Goal: Task Accomplishment & Management: Manage account settings

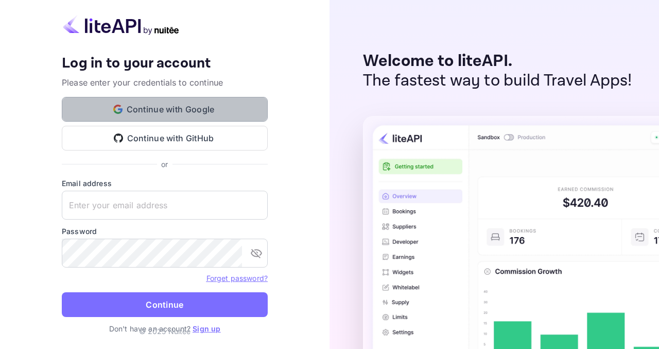
click at [199, 114] on button "Continue with Google" at bounding box center [165, 109] width 206 height 25
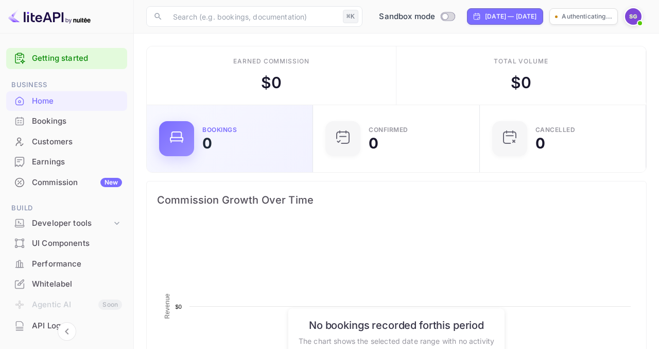
scroll to position [167, 160]
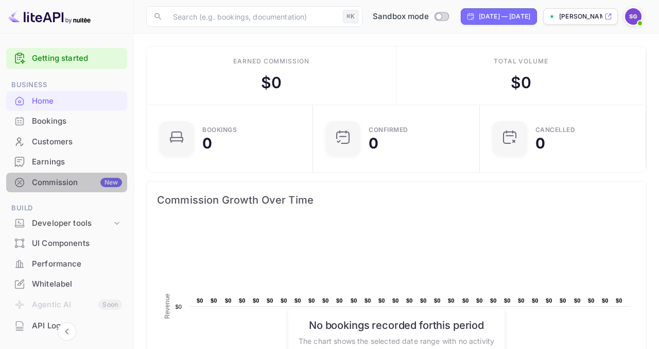
click at [67, 184] on div "Commission New" at bounding box center [77, 183] width 90 height 12
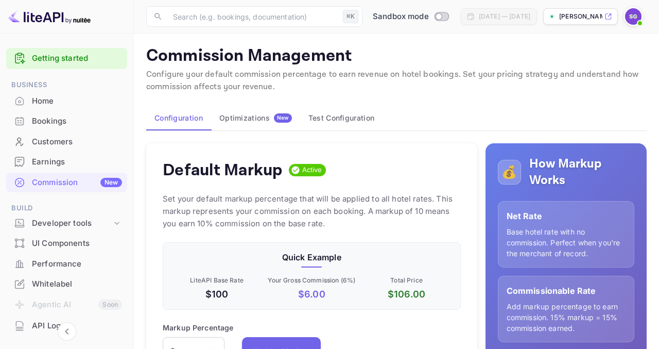
scroll to position [183, 298]
click at [78, 101] on div "Home" at bounding box center [77, 101] width 90 height 12
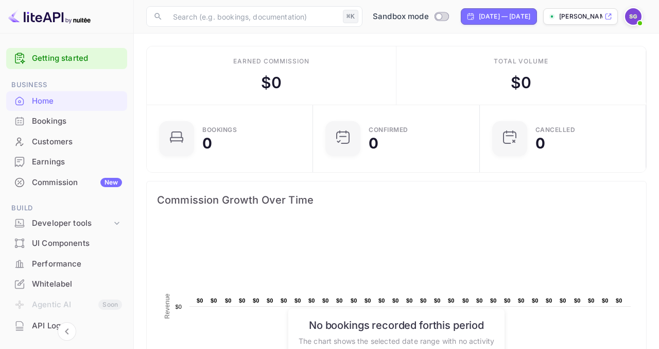
click at [631, 15] on img at bounding box center [633, 16] width 16 height 16
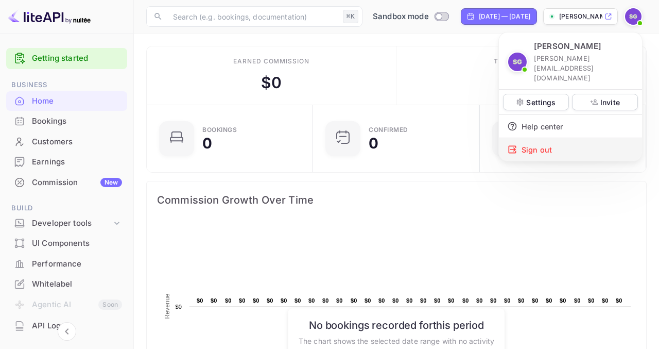
click at [542, 138] on div "Sign out" at bounding box center [570, 149] width 143 height 23
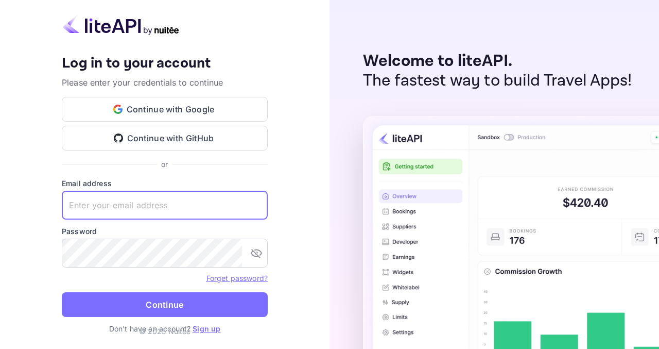
click at [169, 209] on input "text" at bounding box center [165, 205] width 206 height 29
type input "[PERSON_NAME]"
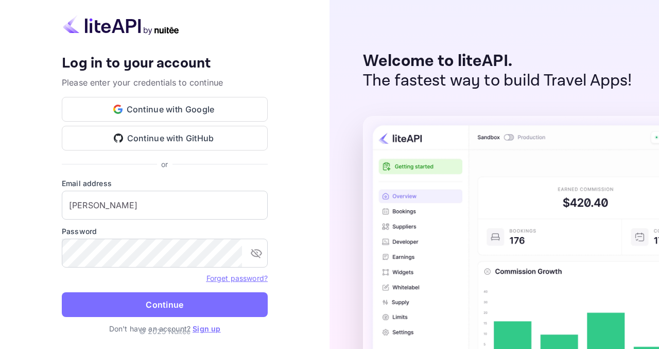
click at [224, 278] on link "Forget password?" at bounding box center [237, 277] width 61 height 9
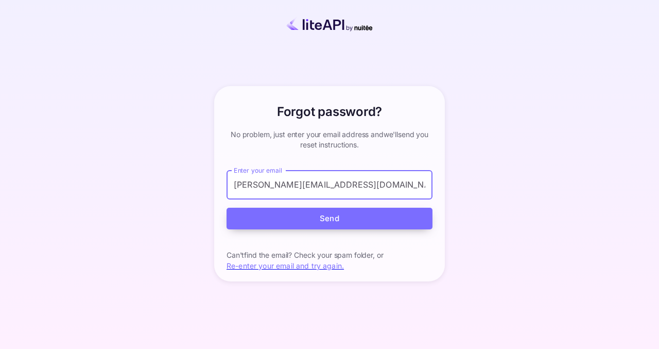
type input "[PERSON_NAME][EMAIL_ADDRESS][DOMAIN_NAME]"
click at [248, 219] on button "Send" at bounding box center [330, 219] width 206 height 22
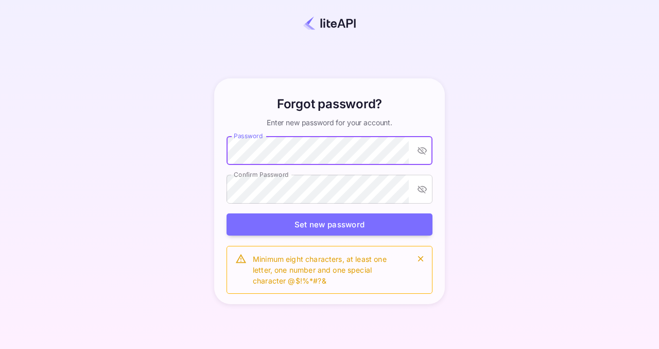
click at [424, 149] on icon "toggle password visibility" at bounding box center [422, 150] width 10 height 10
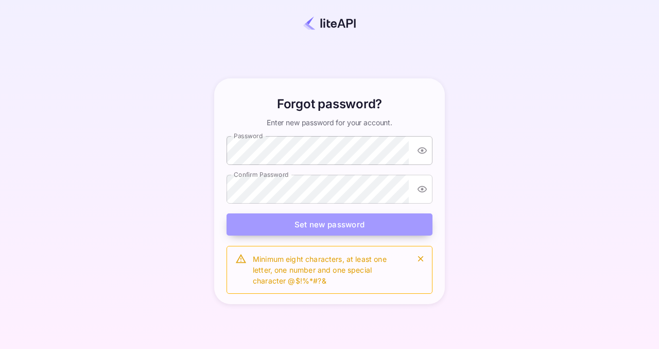
click at [367, 230] on button "Set new password" at bounding box center [330, 224] width 206 height 22
